Goal: Information Seeking & Learning: Learn about a topic

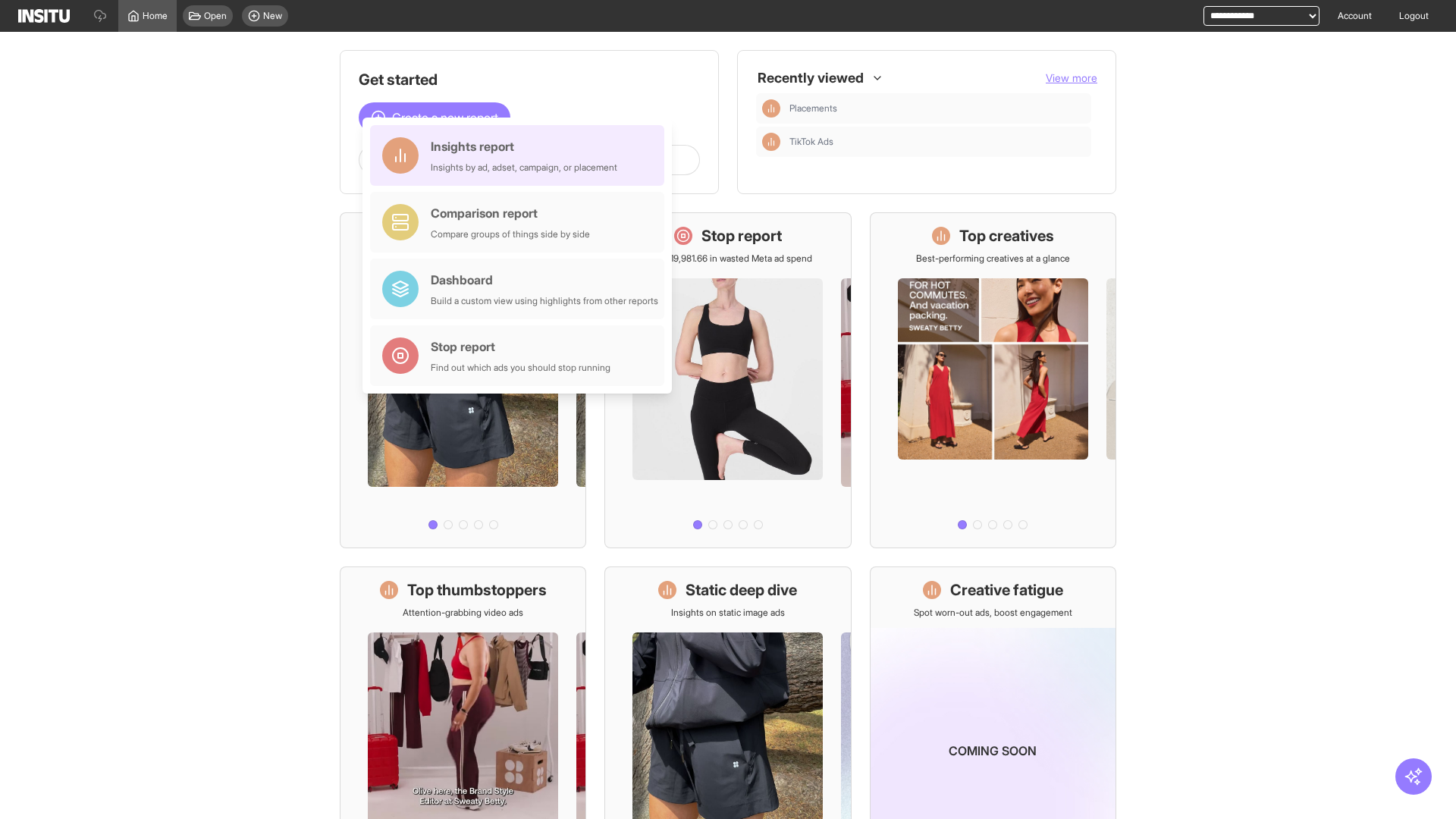
click at [521, 155] on div "Insights report Insights by ad, adset, campaign, or placement" at bounding box center [524, 155] width 186 height 37
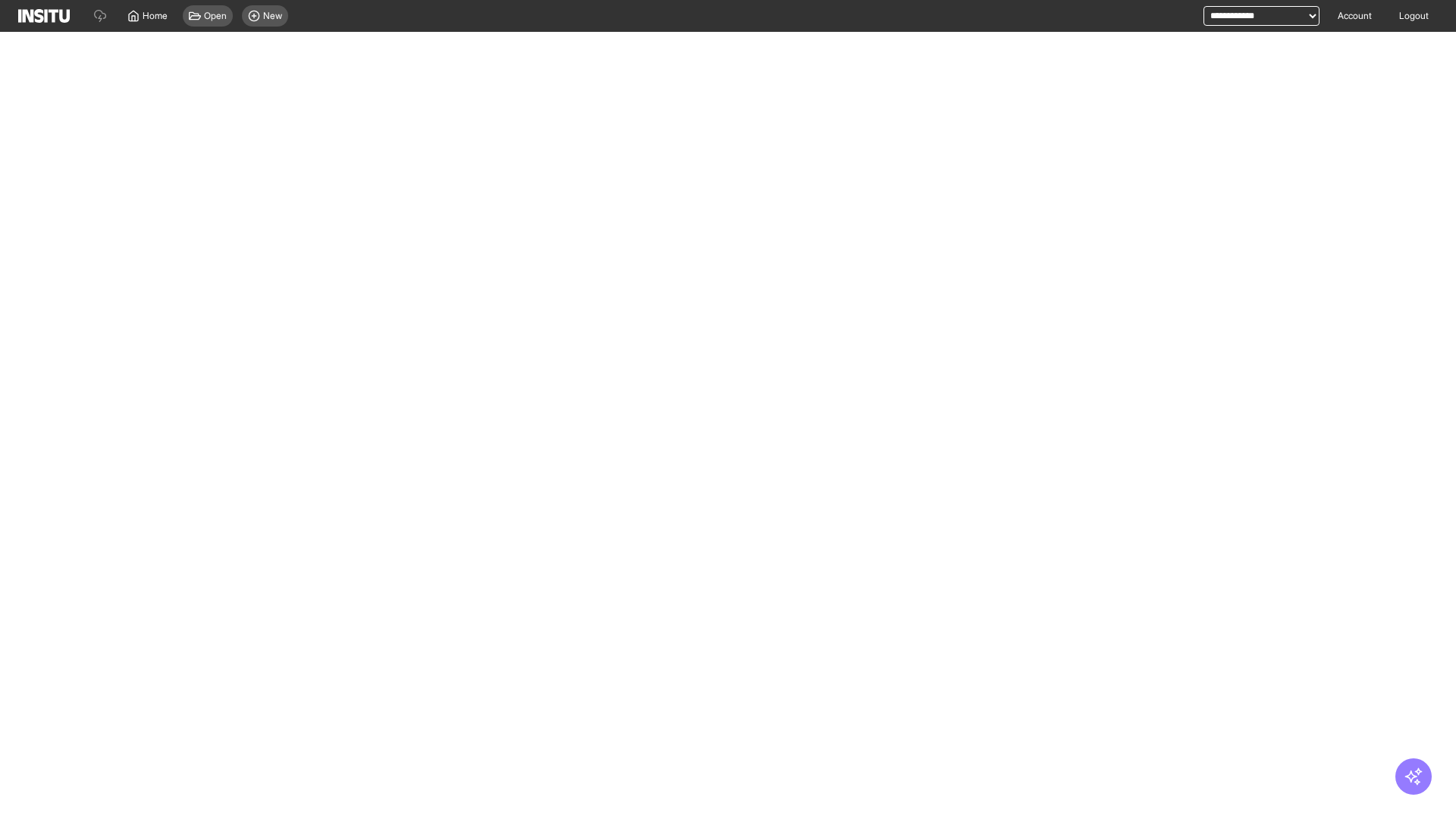
select select "**"
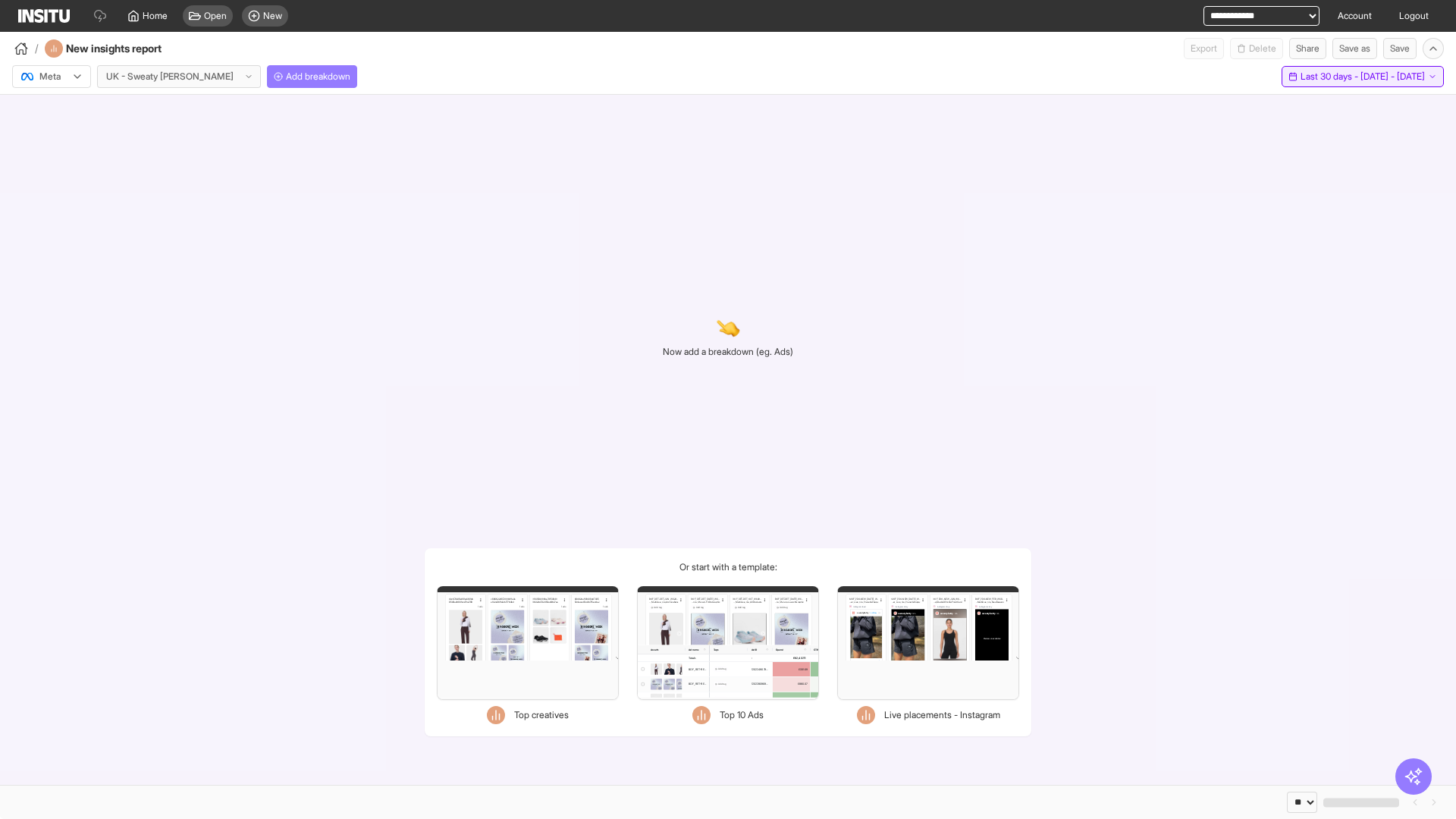
click at [1329, 77] on span "Last 30 days - [DATE] - [DATE]" at bounding box center [1363, 76] width 124 height 12
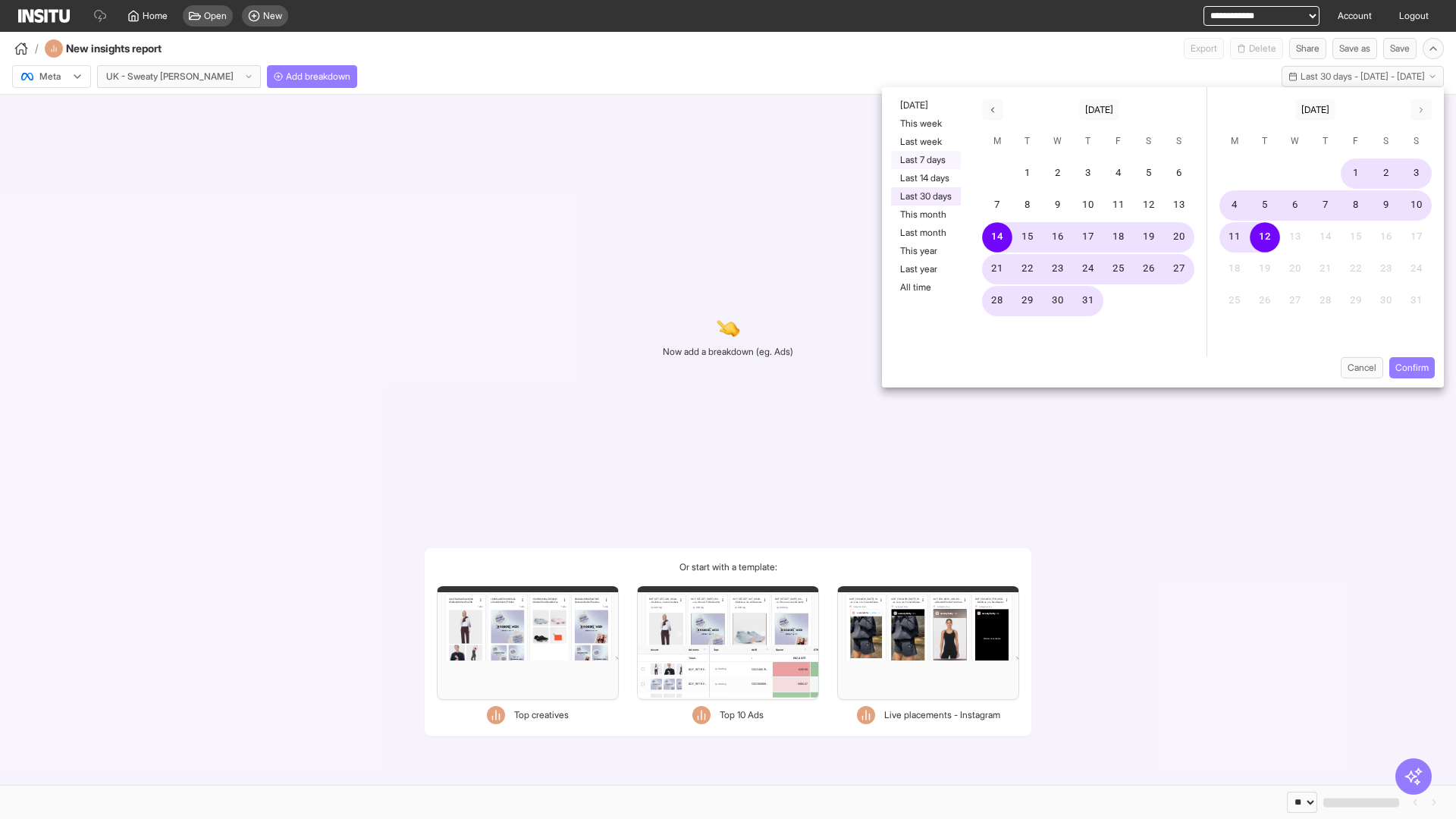
click at [925, 160] on button "Last 7 days" at bounding box center [926, 160] width 69 height 18
